Goal: Find contact information: Find contact information

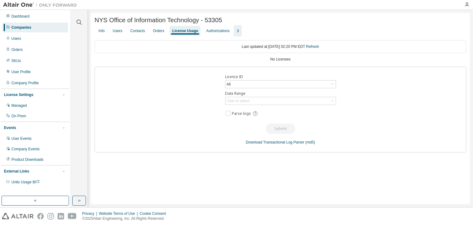
click at [23, 28] on div "Companies" at bounding box center [21, 27] width 20 height 5
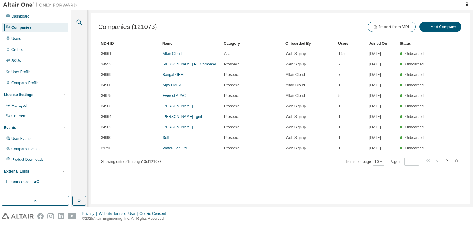
click at [80, 20] on icon "button" at bounding box center [79, 21] width 7 height 7
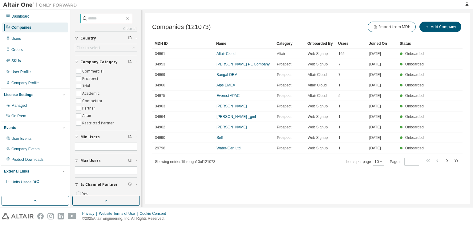
click at [97, 20] on input "text" at bounding box center [106, 18] width 37 height 6
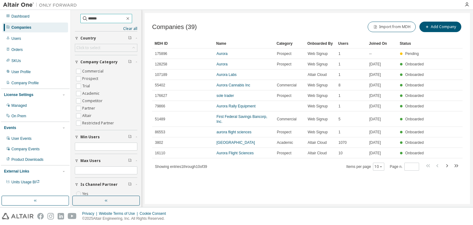
drag, startPoint x: 97, startPoint y: 20, endPoint x: 78, endPoint y: 22, distance: 19.2
click at [80, 22] on span "******" at bounding box center [106, 18] width 52 height 9
type input "**********"
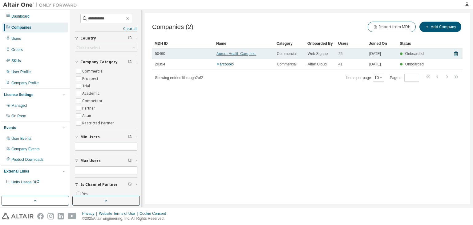
click at [235, 55] on link "Aurora Health Care, Inc." at bounding box center [237, 53] width 40 height 4
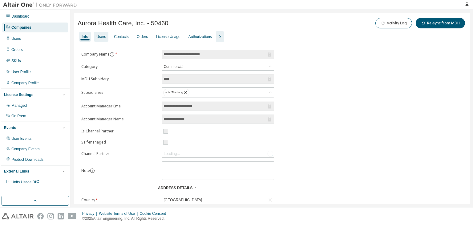
click at [105, 36] on div "Users" at bounding box center [101, 36] width 10 height 5
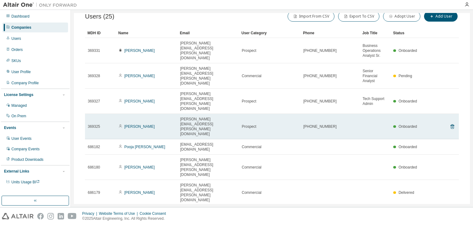
scroll to position [36, 0]
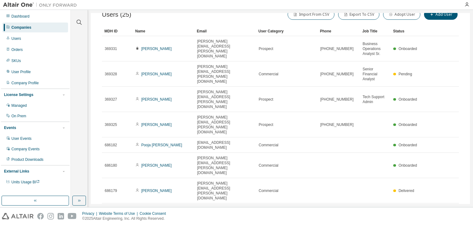
click at [374, 203] on div "30" at bounding box center [390, 202] width 49 height 7
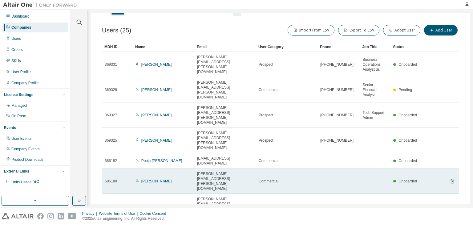
scroll to position [0, 0]
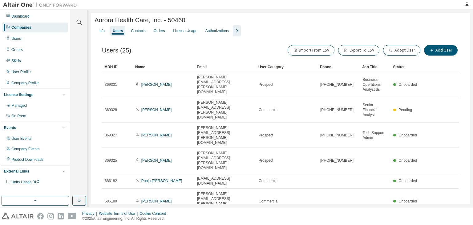
click at [166, 71] on div "Name" at bounding box center [163, 67] width 57 height 10
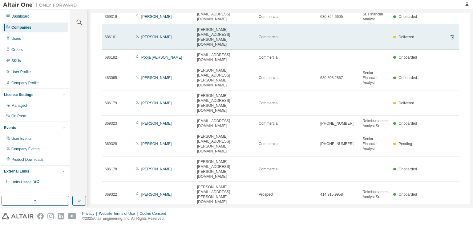
scroll to position [173, 0]
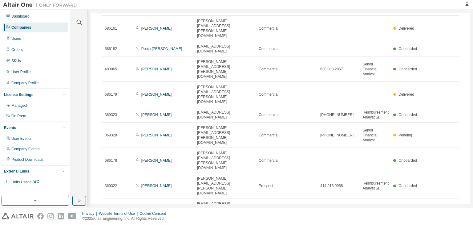
drag, startPoint x: 242, startPoint y: 190, endPoint x: 198, endPoint y: 192, distance: 44.7
copy span "bonnie.wiencek@aah.org"
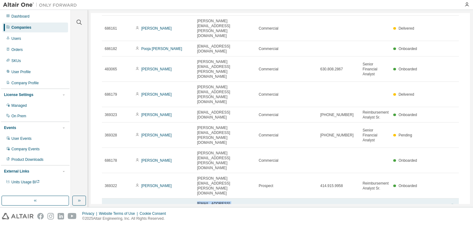
drag, startPoint x: 233, startPoint y: 92, endPoint x: 197, endPoint y: 92, distance: 35.8
click at [197, 198] on td "smc_itlicen@aah.org" at bounding box center [225, 205] width 62 height 15
copy span "smc_itlicen@aah.org"
